Goal: Find specific page/section: Find specific page/section

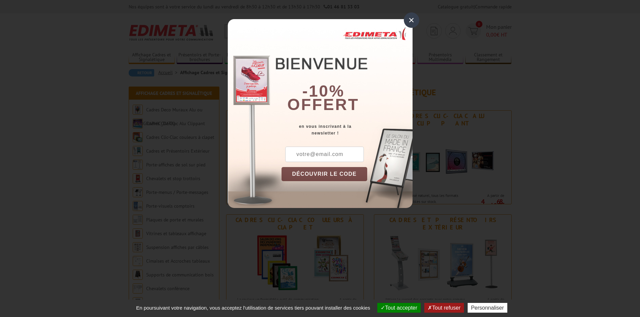
click at [410, 21] on div "×" at bounding box center [411, 19] width 15 height 15
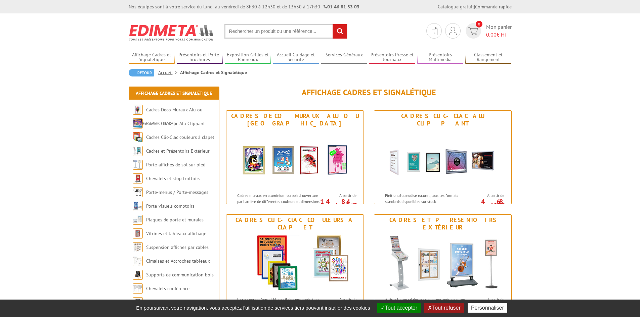
paste input "VAC954GO"
type input "VAC954GO"
click at [341, 29] on input "rechercher" at bounding box center [340, 31] width 14 height 14
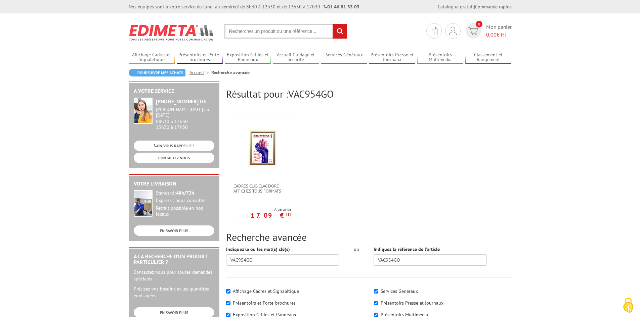
click at [231, 32] on input "text" at bounding box center [285, 31] width 123 height 14
paste input "214030NR"
type input "214030NR"
click at [342, 32] on input "rechercher" at bounding box center [340, 31] width 14 height 14
